Goal: Task Accomplishment & Management: Manage account settings

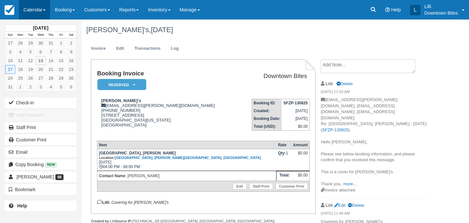
click at [35, 10] on link "Calendar" at bounding box center [34, 10] width 31 height 20
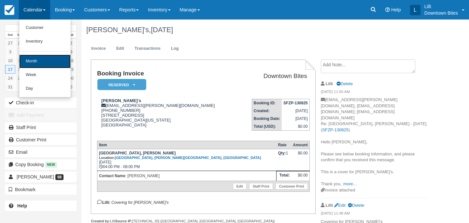
click at [42, 60] on link "Month" at bounding box center [44, 62] width 51 height 14
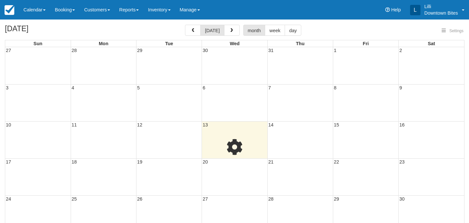
select select
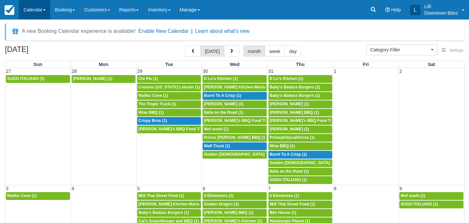
click at [36, 11] on link "Calendar" at bounding box center [34, 10] width 31 height 20
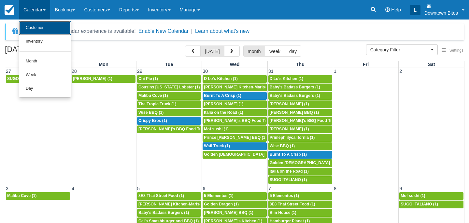
click at [38, 30] on link "Customer" at bounding box center [44, 28] width 51 height 14
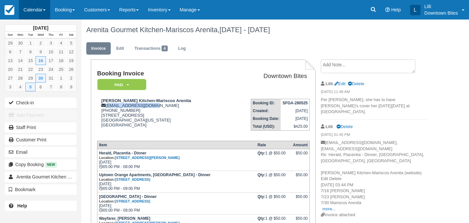
click at [33, 7] on link "Calendar" at bounding box center [34, 10] width 31 height 20
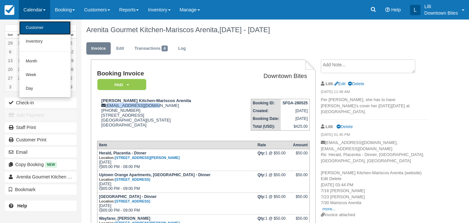
click at [40, 29] on link "Customer" at bounding box center [44, 28] width 51 height 14
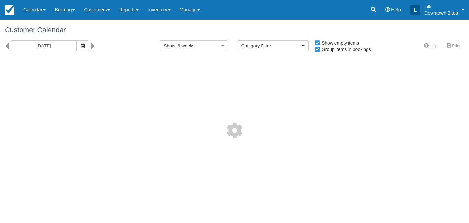
select select
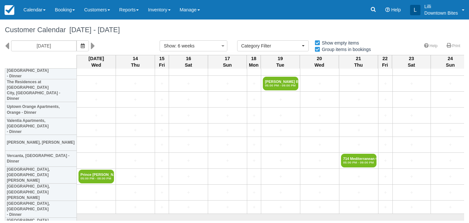
scroll to position [1668, 0]
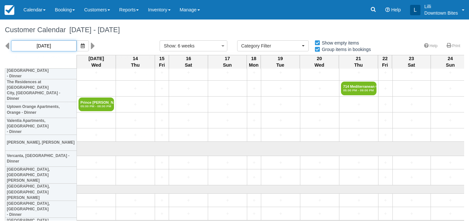
click at [56, 45] on input "08/13/25" at bounding box center [43, 45] width 65 height 11
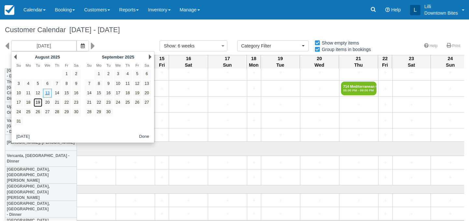
click at [39, 102] on link "19" at bounding box center [38, 102] width 9 height 9
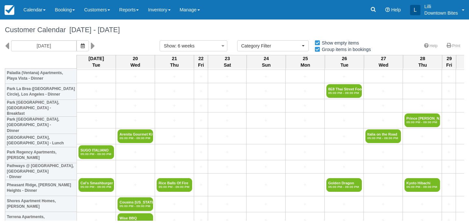
scroll to position [694, 0]
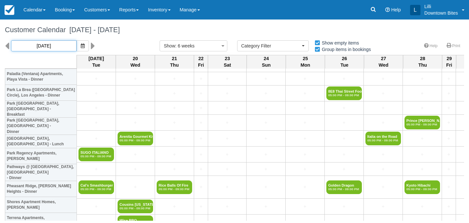
click at [45, 46] on input "08/19/25" at bounding box center [43, 45] width 65 height 11
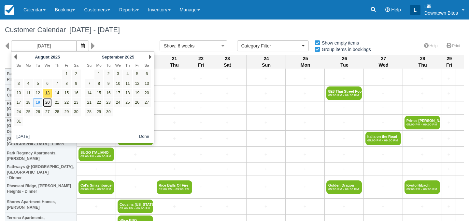
click at [48, 104] on link "20" at bounding box center [47, 102] width 9 height 9
type input "08/20/25"
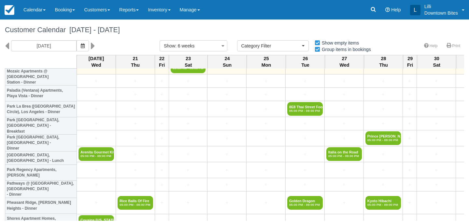
scroll to position [677, 0]
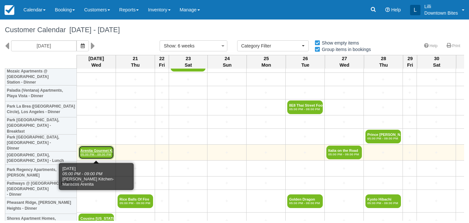
click at [106, 148] on link "Arenita Gourmet Kitc 05:00 PM - 09:00 PM" at bounding box center [95, 153] width 35 height 14
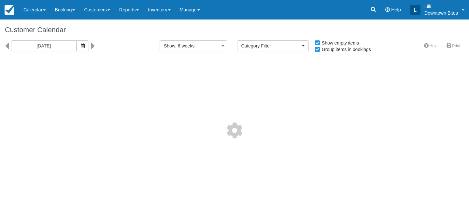
select select
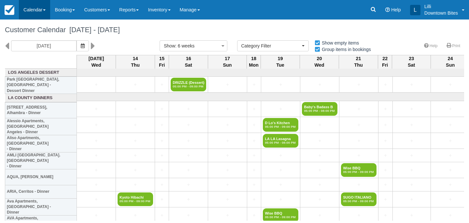
click at [38, 10] on link "Calendar" at bounding box center [34, 10] width 31 height 20
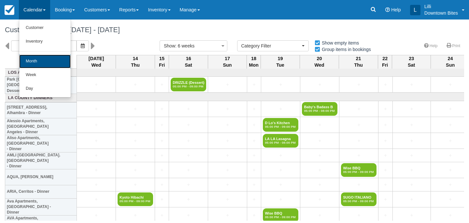
click at [39, 62] on link "Month" at bounding box center [44, 62] width 51 height 14
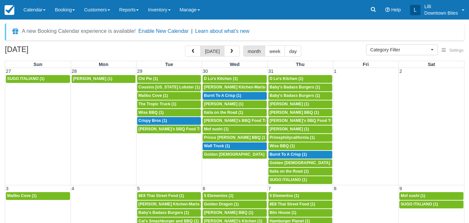
select select
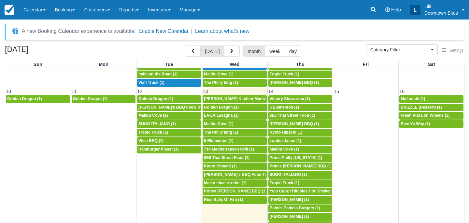
scroll to position [190, 0]
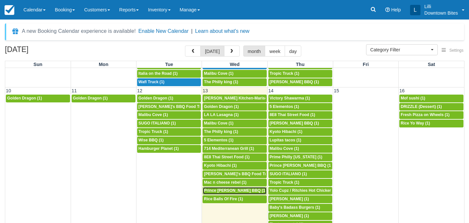
click at [224, 192] on span "Prince Skye Blue BBQ (1)" at bounding box center [235, 190] width 62 height 5
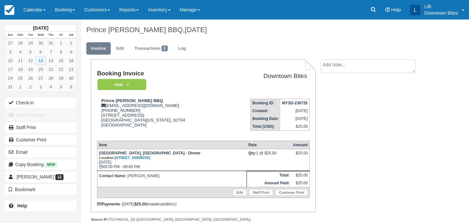
click at [321, 69] on textarea at bounding box center [367, 67] width 94 height 14
paste textarea "Westridge External Inbox [PERSON_NAME] 12:37 PM (25 minutes ago) to me Hi [PERS…"
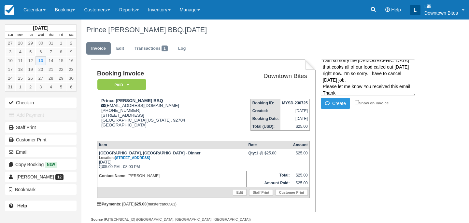
type textarea "Westridge External Inbox [PERSON_NAME] 12:37 PM (25 minutes ago) to me Hi [PERS…"
click at [357, 101] on input "Show on invoice" at bounding box center [356, 102] width 4 height 4
checkbox input "true"
click at [338, 103] on button "Create" at bounding box center [334, 103] width 29 height 11
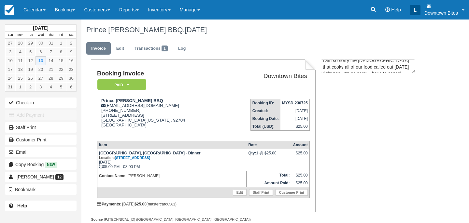
scroll to position [0, 0]
click at [144, 82] on em "Paid" at bounding box center [121, 84] width 49 height 11
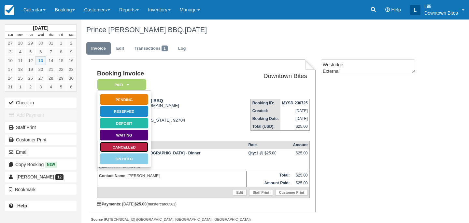
click at [138, 147] on link "Cancelled" at bounding box center [124, 147] width 49 height 11
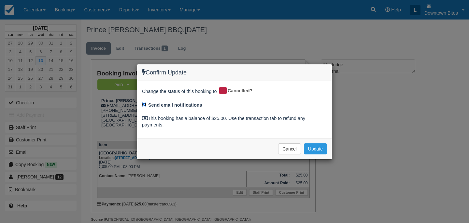
click at [144, 105] on input "Send email notifications" at bounding box center [144, 104] width 4 height 4
checkbox input "false"
click at [316, 150] on button "Update" at bounding box center [315, 148] width 23 height 11
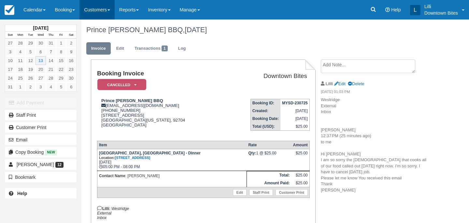
click at [89, 9] on link "Customers" at bounding box center [96, 10] width 35 height 20
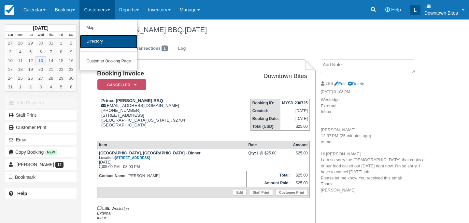
click at [108, 43] on link "Directory" at bounding box center [109, 42] width 58 height 14
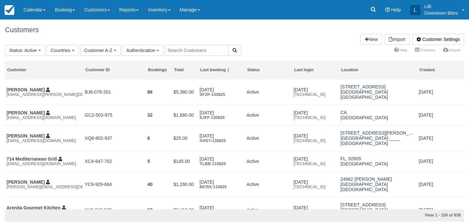
click at [194, 51] on input "text" at bounding box center [197, 50] width 64 height 11
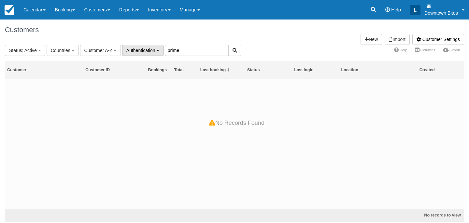
drag, startPoint x: 173, startPoint y: 50, endPoint x: 143, endPoint y: 50, distance: 29.6
click at [143, 50] on fieldset "Status : Active All Active Archived Blocked Countries All United States (540) G…" at bounding box center [123, 50] width 236 height 11
type input "prime"
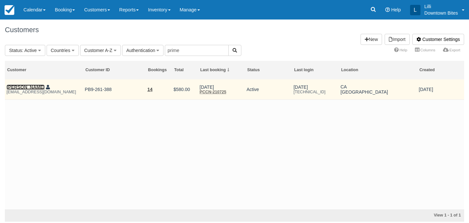
click at [21, 89] on link "[PERSON_NAME]" at bounding box center [26, 87] width 38 height 5
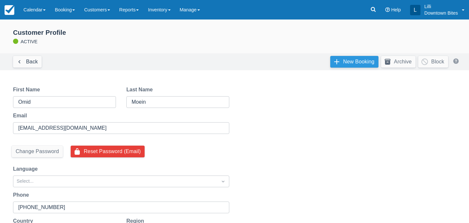
click at [342, 63] on link "New Booking" at bounding box center [354, 62] width 48 height 12
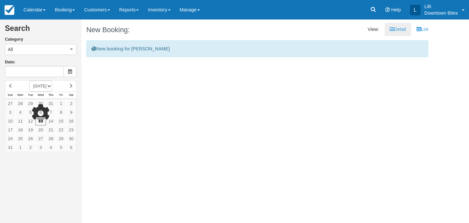
type input "[DATE]"
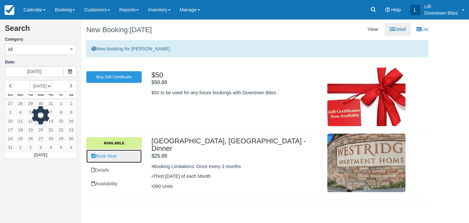
click at [103, 157] on link "Book Now" at bounding box center [113, 156] width 55 height 13
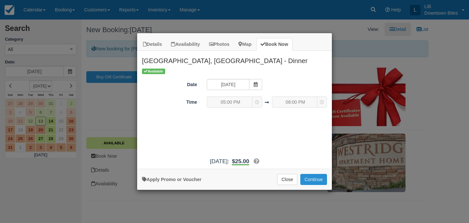
click at [312, 180] on button "Continue" at bounding box center [313, 179] width 27 height 11
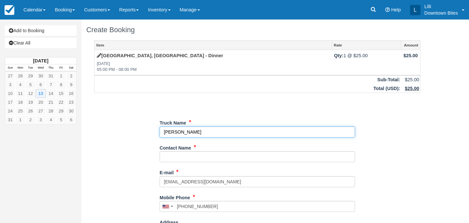
drag, startPoint x: 191, startPoint y: 132, endPoint x: 155, endPoint y: 131, distance: 36.8
click at [155, 131] on div "Item Rate Amount [GEOGRAPHIC_DATA], [GEOGRAPHIC_DATA] - Dinner [DATE] 05:00 PM …" at bounding box center [257, 206] width 342 height 333
type input "Prime Philly"
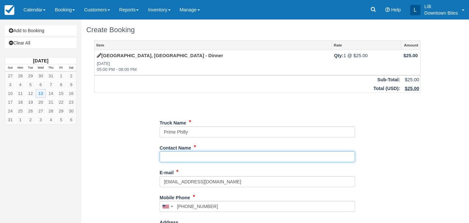
paste input "[PERSON_NAME]"
type input "[PERSON_NAME]"
type input "[PHONE_NUMBER]"
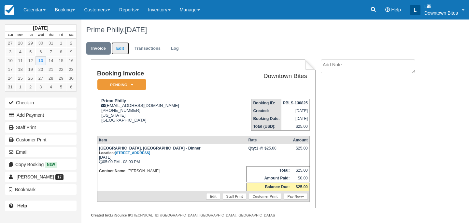
click at [123, 50] on link "Edit" at bounding box center [120, 48] width 18 height 13
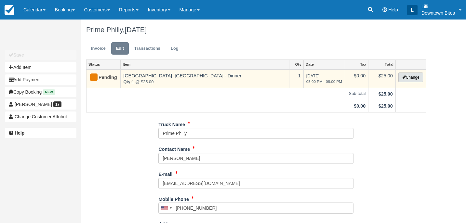
click at [408, 81] on button "Change" at bounding box center [411, 78] width 25 height 10
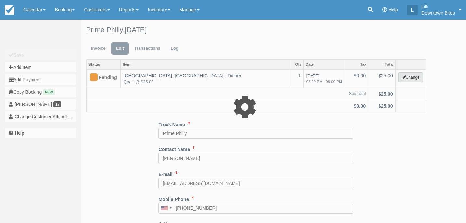
select select "4"
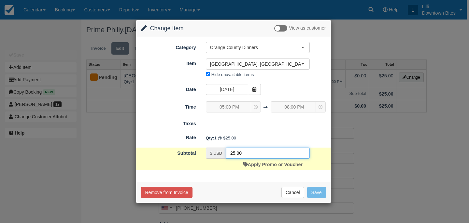
click at [237, 154] on input "25.00" at bounding box center [268, 153] width 84 height 11
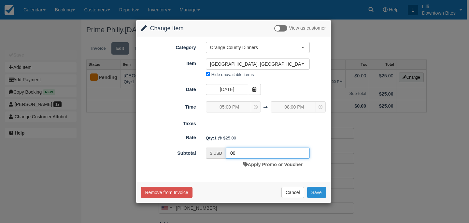
type input "00"
click at [312, 194] on button "Save" at bounding box center [316, 192] width 19 height 11
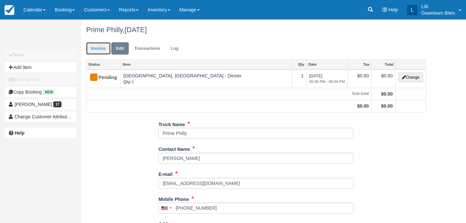
click at [94, 47] on link "Invoice" at bounding box center [98, 48] width 24 height 13
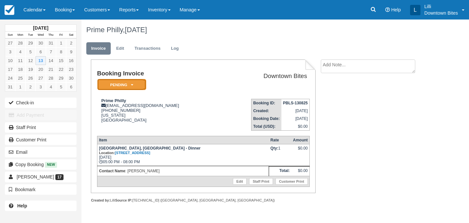
click at [133, 87] on em "Pending" at bounding box center [121, 84] width 49 height 11
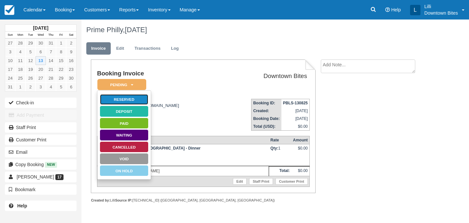
click at [143, 102] on link "Reserved" at bounding box center [124, 99] width 49 height 11
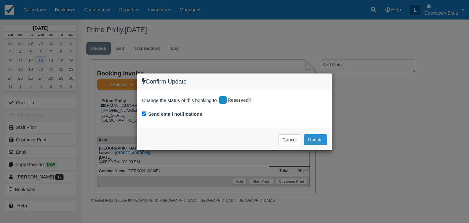
click at [309, 141] on button "Update" at bounding box center [315, 139] width 23 height 11
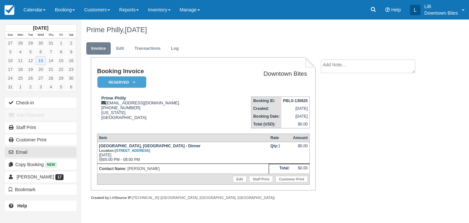
click at [49, 154] on button "Email" at bounding box center [41, 152] width 72 height 10
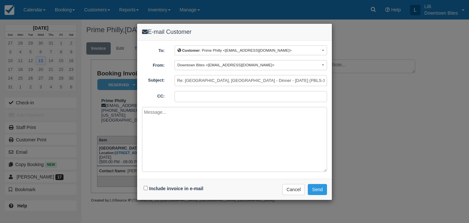
click at [184, 96] on input "CC:" at bounding box center [250, 96] width 152 height 11
type input "lilli@downtownbites.com"
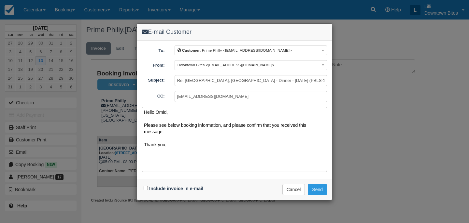
type textarea "Hello Omid, Please see below booking information, and please confirm that you r…"
click at [146, 187] on input "Include invoice in e-mail" at bounding box center [145, 188] width 4 height 4
checkbox input "true"
click at [313, 190] on button "Send" at bounding box center [316, 189] width 19 height 11
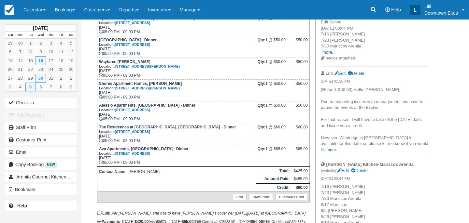
scroll to position [166, 0]
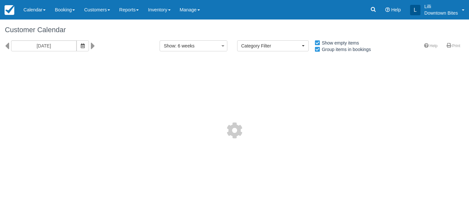
select select
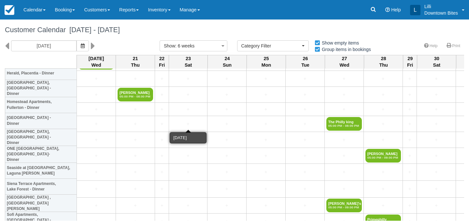
scroll to position [1352, 0]
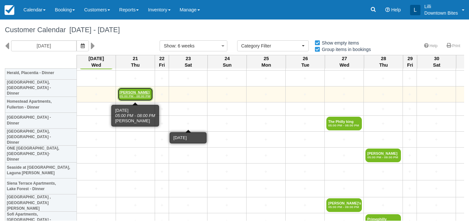
click at [136, 94] on em "05:00 PM - 08:00 PM" at bounding box center [135, 96] width 32 height 4
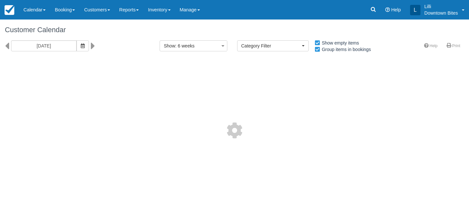
select select
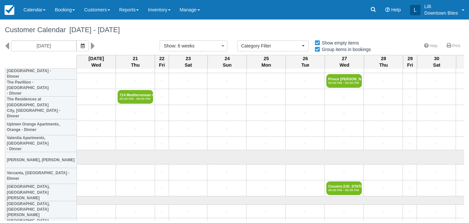
scroll to position [1629, 0]
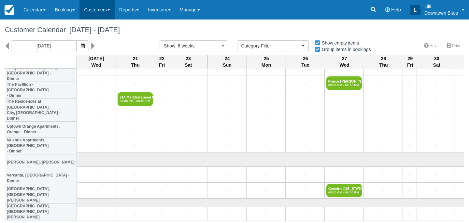
click at [96, 10] on link "Customers" at bounding box center [96, 10] width 35 height 20
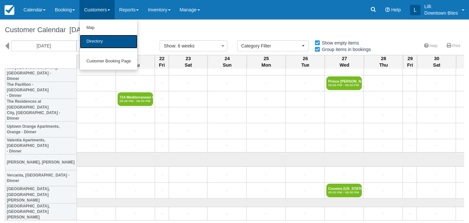
click at [97, 47] on link "Directory" at bounding box center [109, 42] width 58 height 14
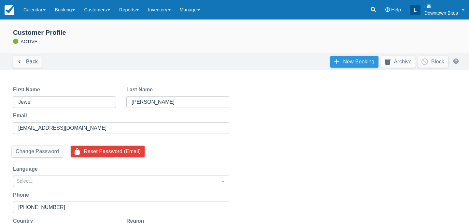
click at [338, 64] on link "New Booking" at bounding box center [354, 62] width 48 height 12
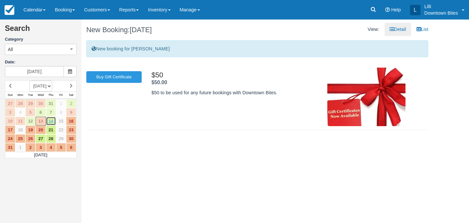
click at [51, 122] on link "14" at bounding box center [51, 121] width 10 height 9
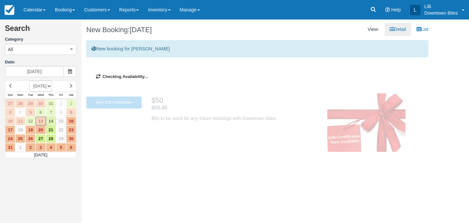
type input "08/14/25"
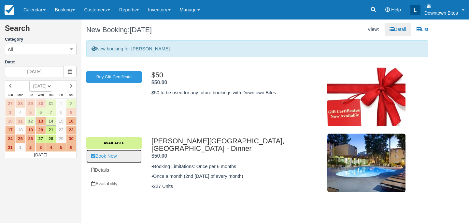
click at [117, 156] on link "Book Now" at bounding box center [113, 156] width 55 height 13
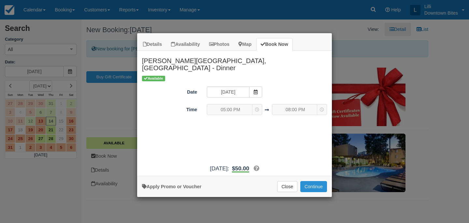
click at [320, 181] on button "Continue" at bounding box center [313, 186] width 27 height 11
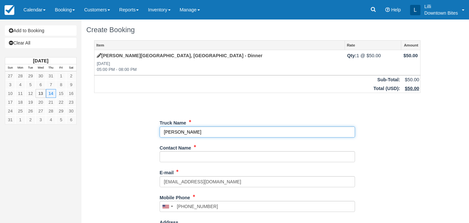
drag, startPoint x: 198, startPoint y: 134, endPoint x: 134, endPoint y: 134, distance: 64.1
click at [134, 134] on div "Item Rate Amount Eaves Warner Center, Woodland Hills - Dinner Thu Aug 14, 2025 …" at bounding box center [257, 206] width 342 height 333
type input "[PERSON_NAME]'s Caribbean Grill"
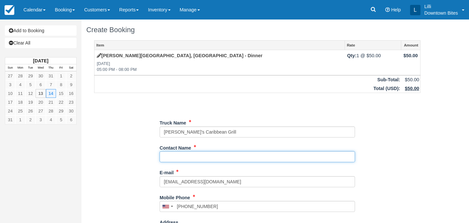
paste input "[PERSON_NAME]"
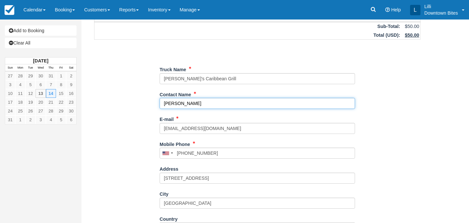
scroll to position [166, 0]
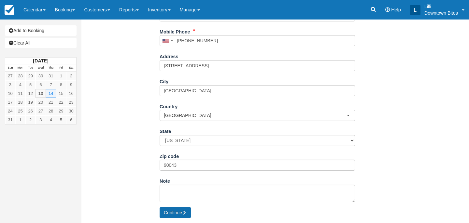
type input "[PERSON_NAME]"
click at [174, 216] on button "Continue" at bounding box center [174, 212] width 31 height 11
type input "+13107032337"
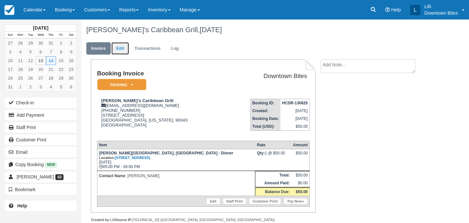
click at [121, 46] on link "Edit" at bounding box center [120, 48] width 18 height 13
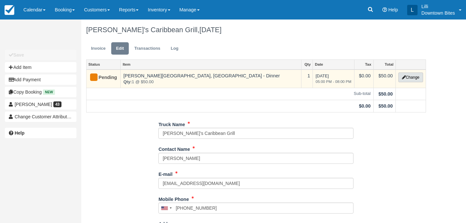
click at [413, 73] on button "Change" at bounding box center [411, 78] width 25 height 10
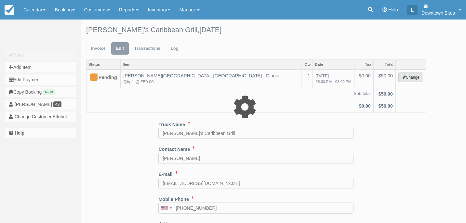
select select "2"
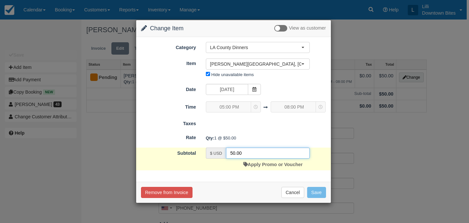
click at [231, 154] on input "50.00" at bounding box center [268, 153] width 84 height 11
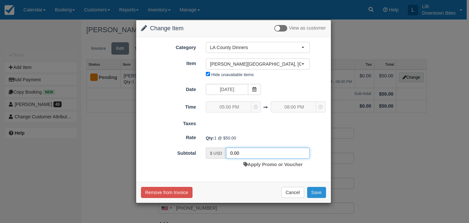
type input "0.00"
click at [314, 193] on button "Save" at bounding box center [316, 192] width 19 height 11
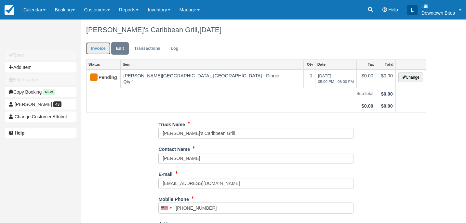
click at [97, 49] on link "Invoice" at bounding box center [98, 48] width 24 height 13
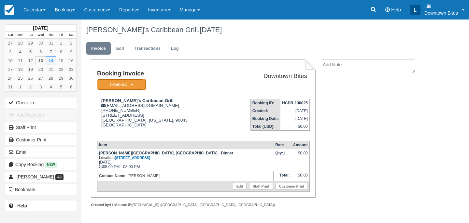
click at [114, 83] on em "Pending" at bounding box center [121, 84] width 49 height 11
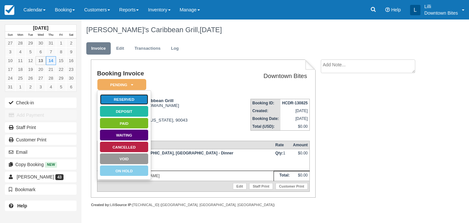
click at [140, 100] on link "Reserved" at bounding box center [124, 99] width 49 height 11
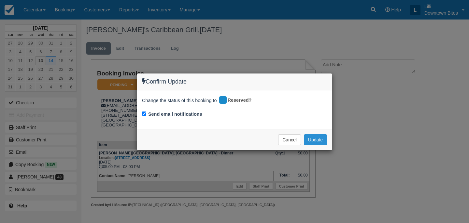
click at [314, 141] on button "Update" at bounding box center [315, 139] width 23 height 11
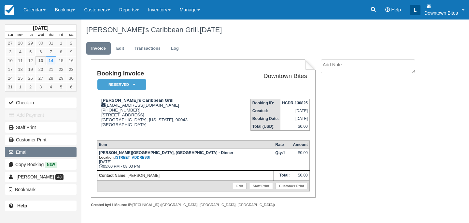
click at [42, 154] on button "Email" at bounding box center [41, 152] width 72 height 10
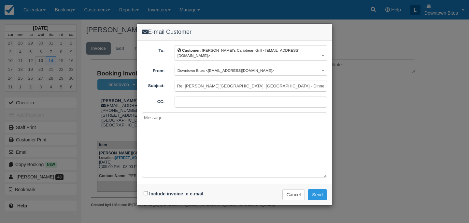
click at [181, 100] on input "CC:" at bounding box center [250, 102] width 152 height 11
type input "lilli@downtownbites.com"
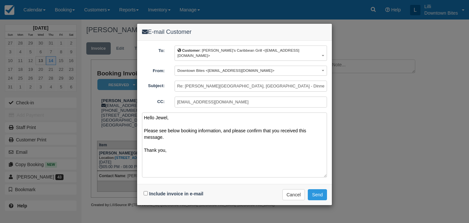
type textarea "Hello Jewel, Please see below booking information, and please confirm that you …"
click at [145, 191] on input "Include invoice in e-mail" at bounding box center [145, 193] width 4 height 4
checkbox input "true"
click at [320, 189] on button "Send" at bounding box center [316, 194] width 19 height 11
